Goal: Transaction & Acquisition: Purchase product/service

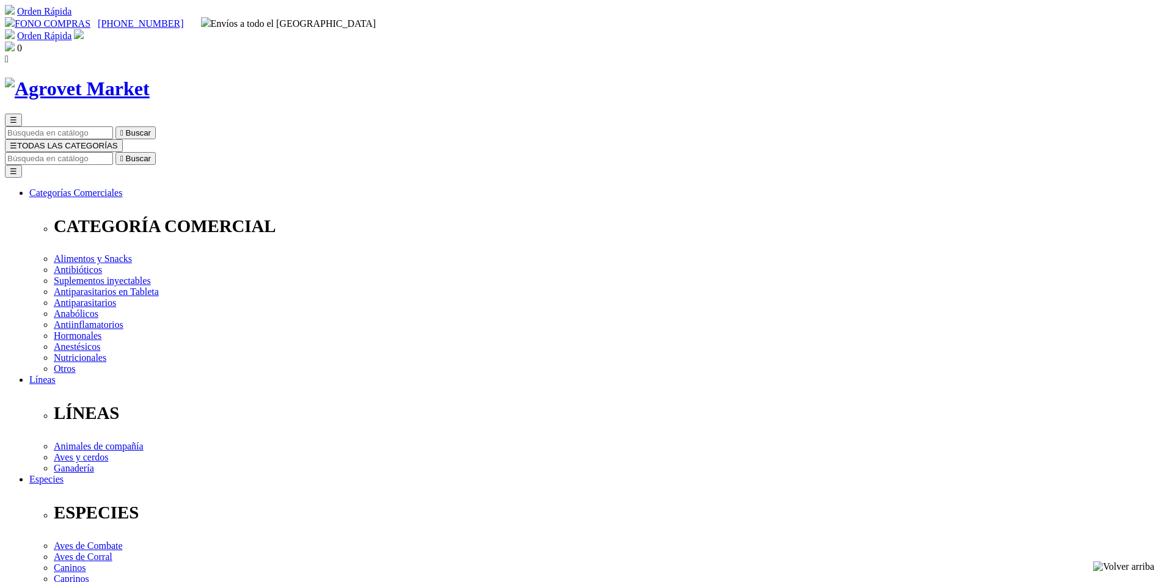
select select "0"
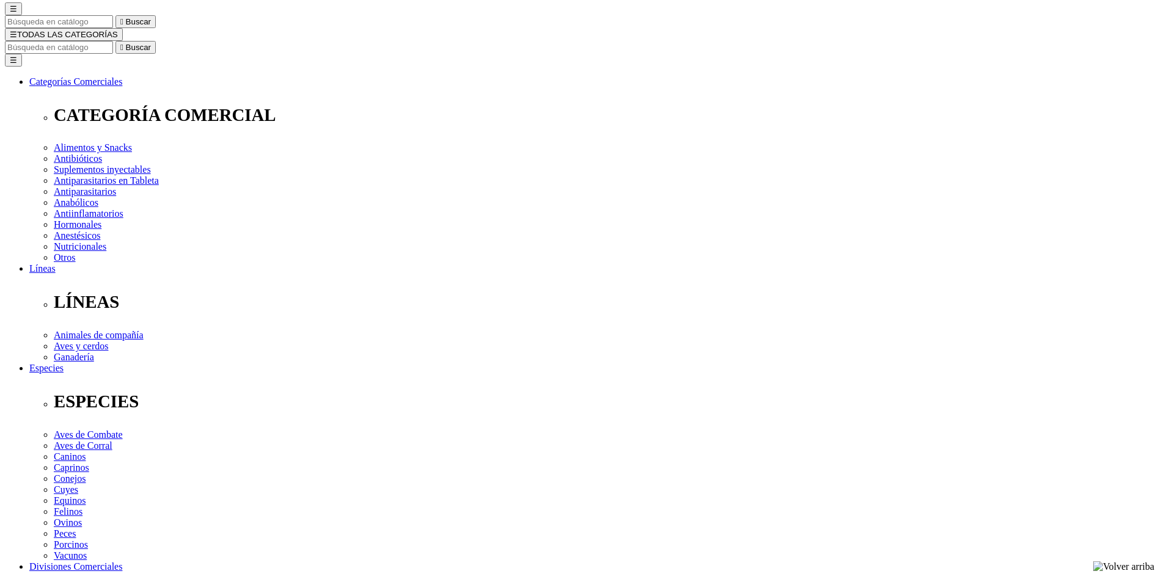
scroll to position [100, 0]
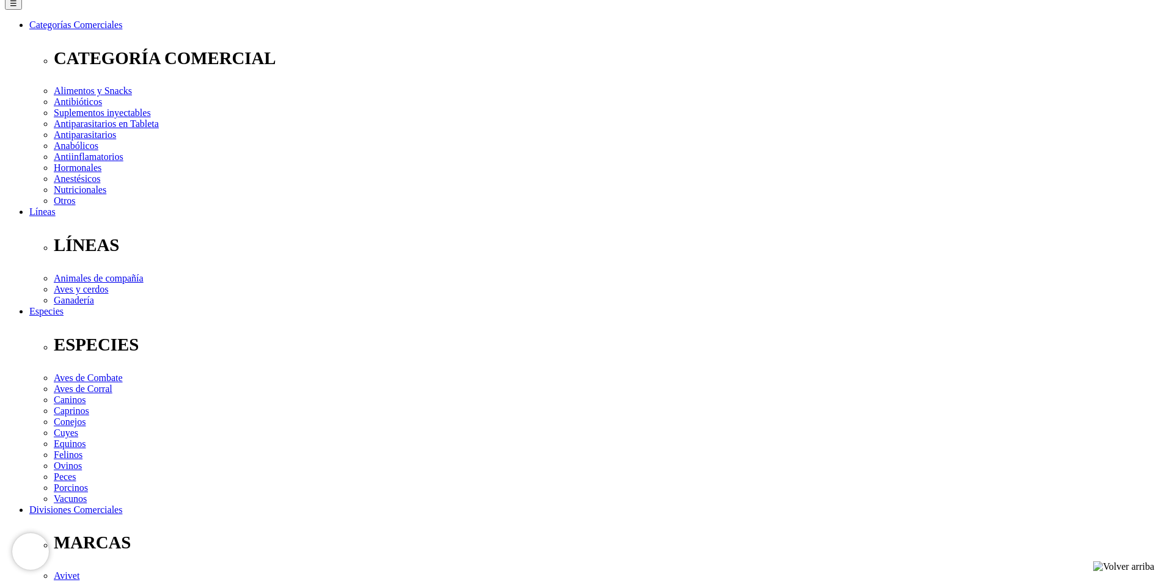
scroll to position [183, 0]
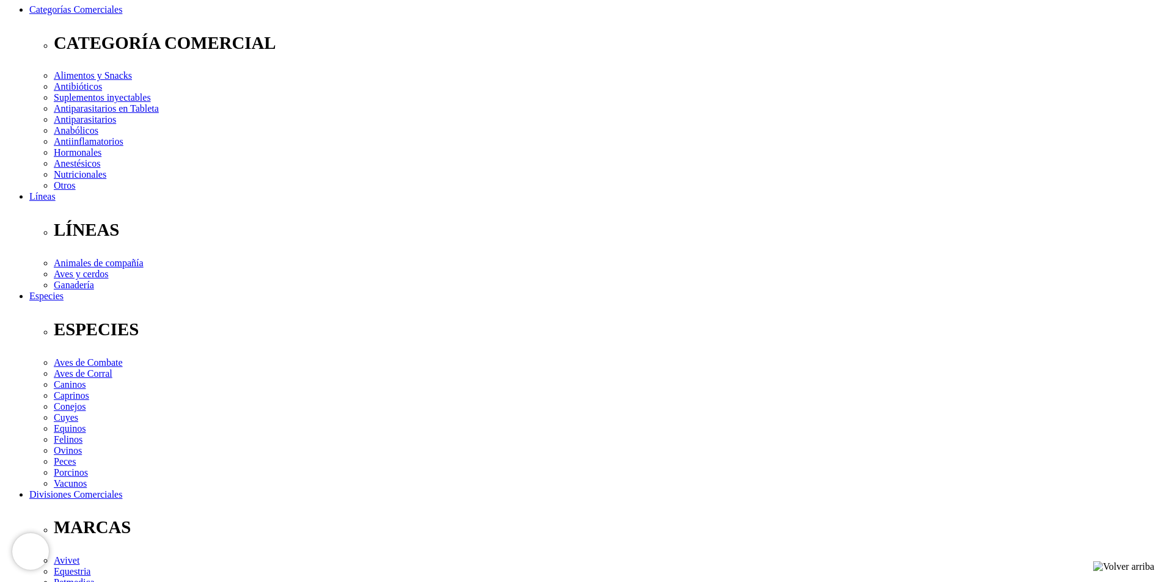
drag, startPoint x: 247, startPoint y: 446, endPoint x: 307, endPoint y: 450, distance: 60.6
copy p "Cipermetrina"
